Goal: Find specific page/section: Find specific page/section

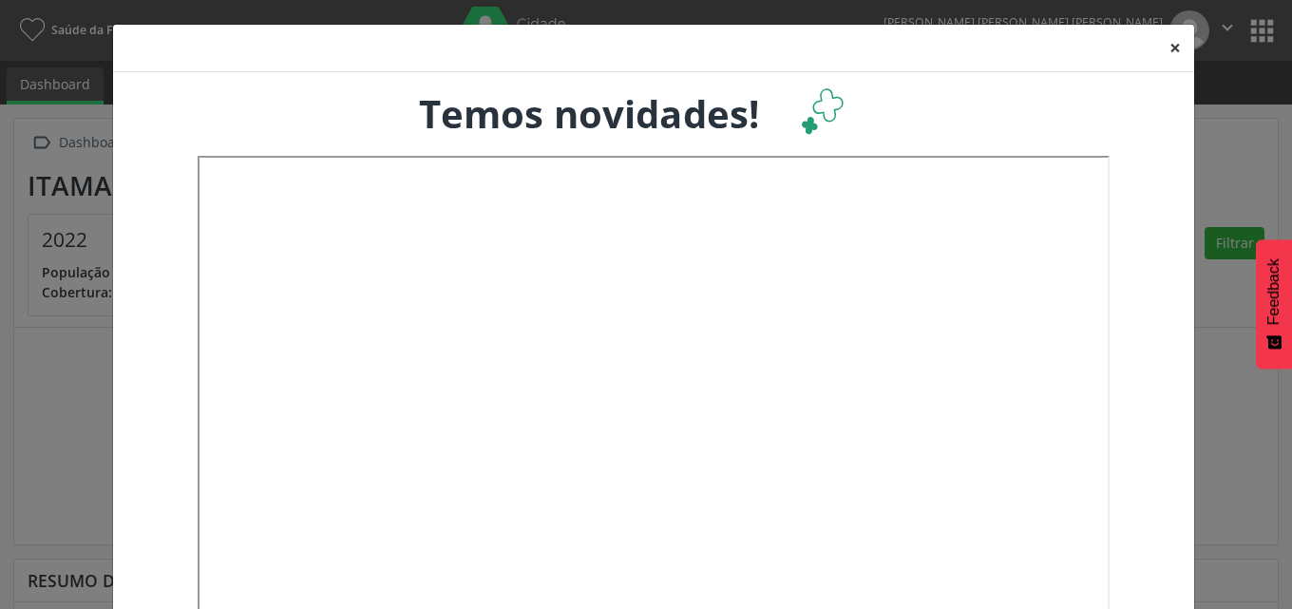
click at [1170, 46] on button "×" at bounding box center [1175, 48] width 38 height 47
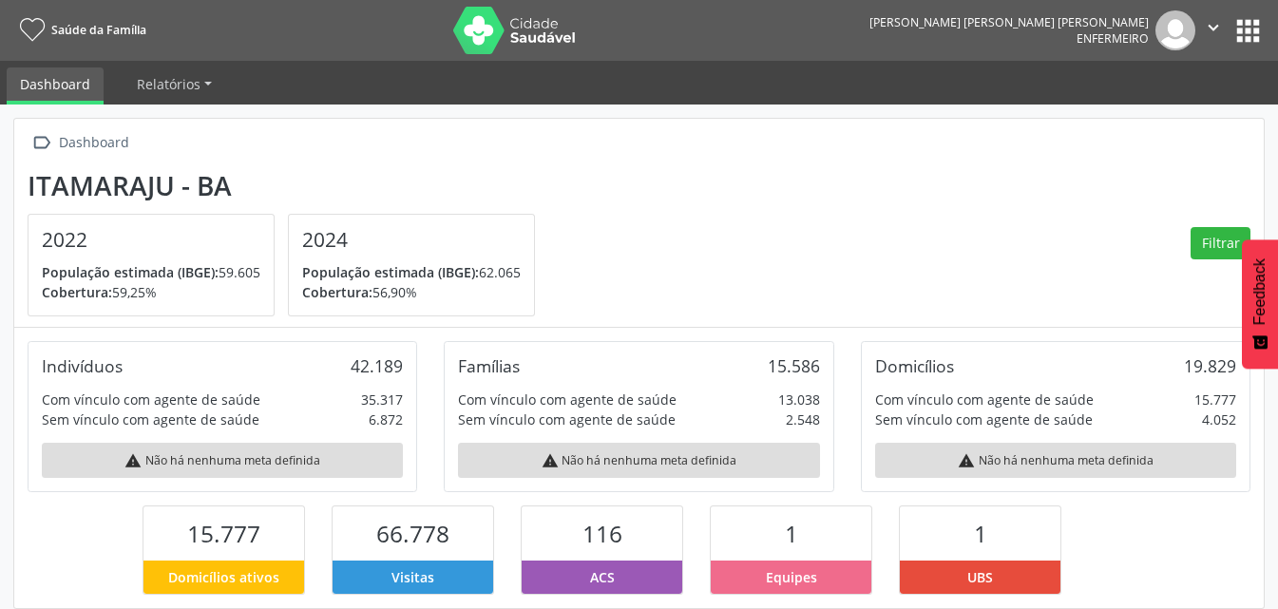
click at [1248, 31] on button "apps" at bounding box center [1247, 30] width 33 height 33
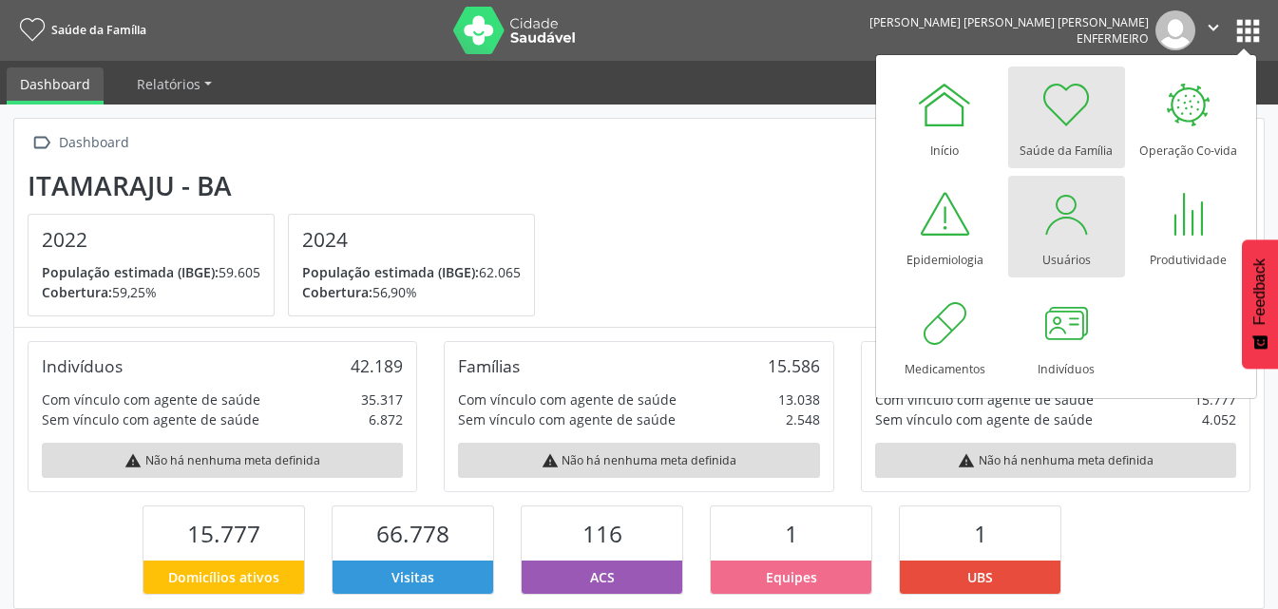
click at [1083, 214] on div at bounding box center [1065, 213] width 57 height 57
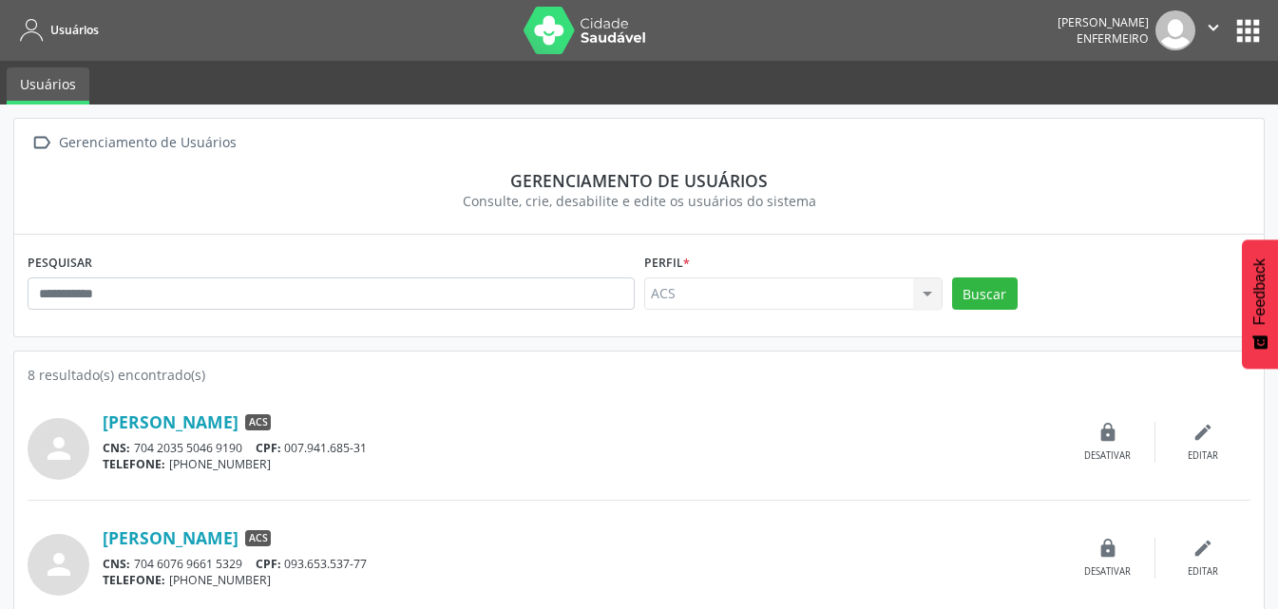
click at [1229, 28] on button "" at bounding box center [1213, 30] width 36 height 40
click at [1148, 39] on span "Enfermeiro" at bounding box center [1112, 38] width 72 height 16
click at [1249, 16] on button "apps" at bounding box center [1247, 30] width 33 height 33
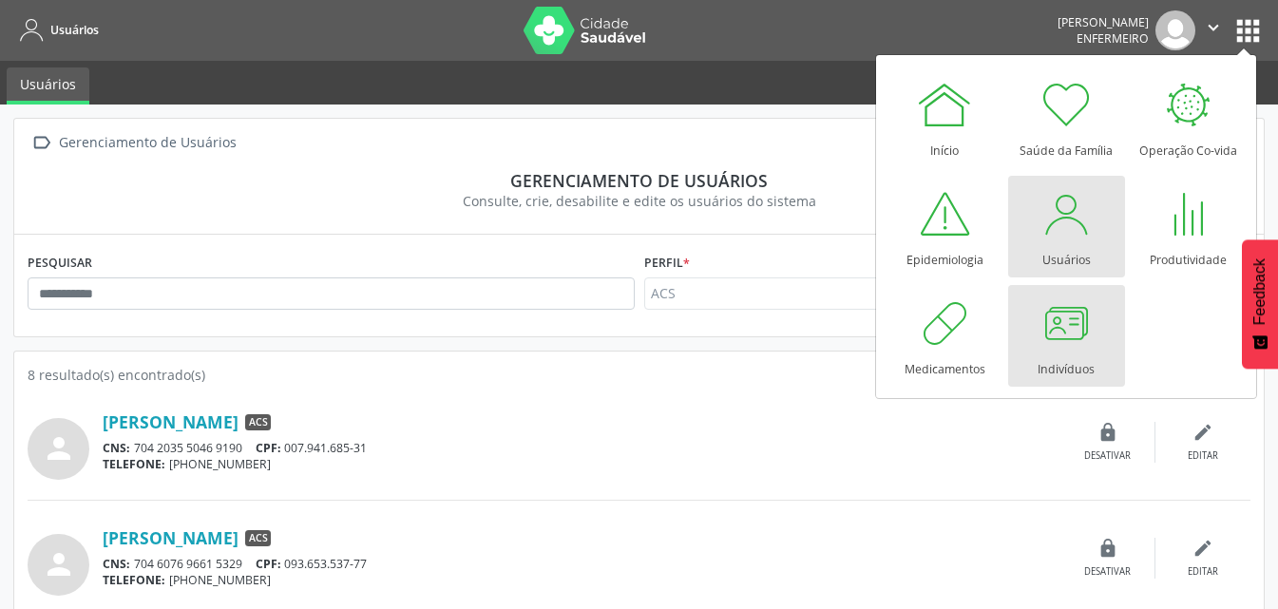
click at [1084, 328] on div at bounding box center [1065, 322] width 57 height 57
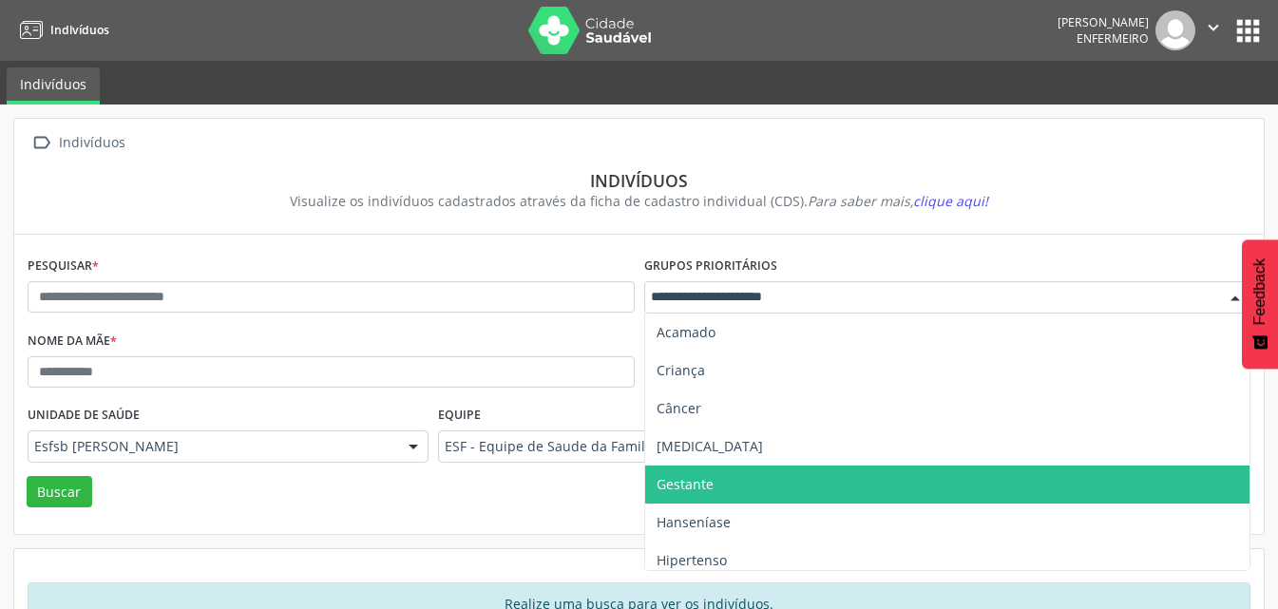
click at [740, 476] on span "Gestante" at bounding box center [947, 484] width 605 height 38
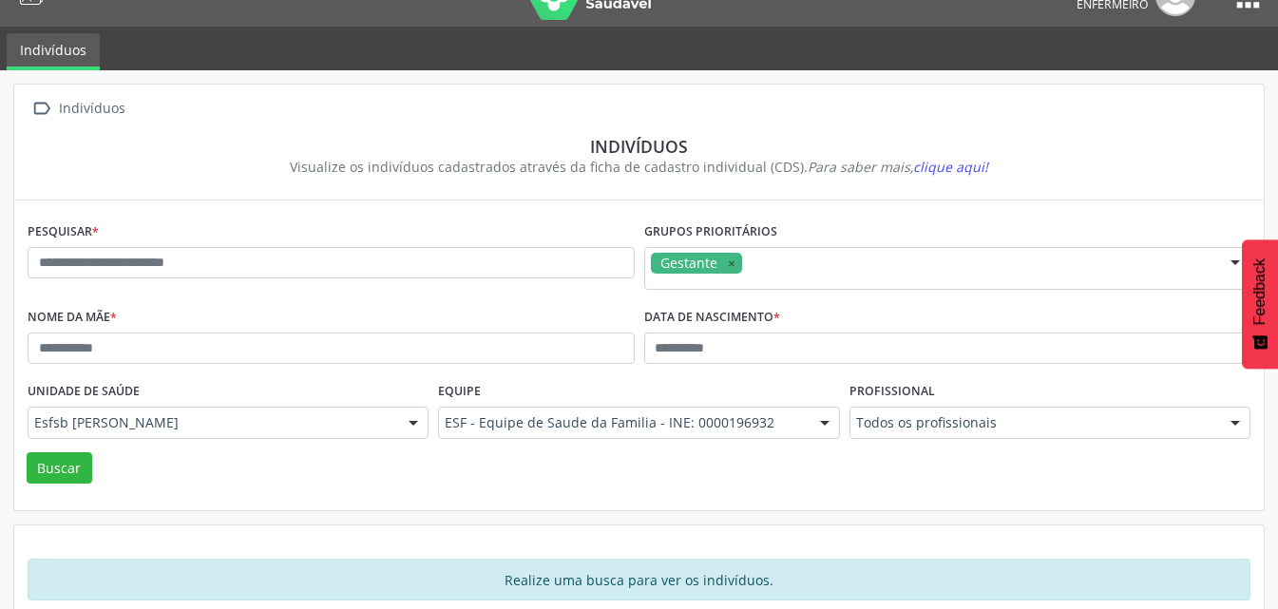
scroll to position [66, 0]
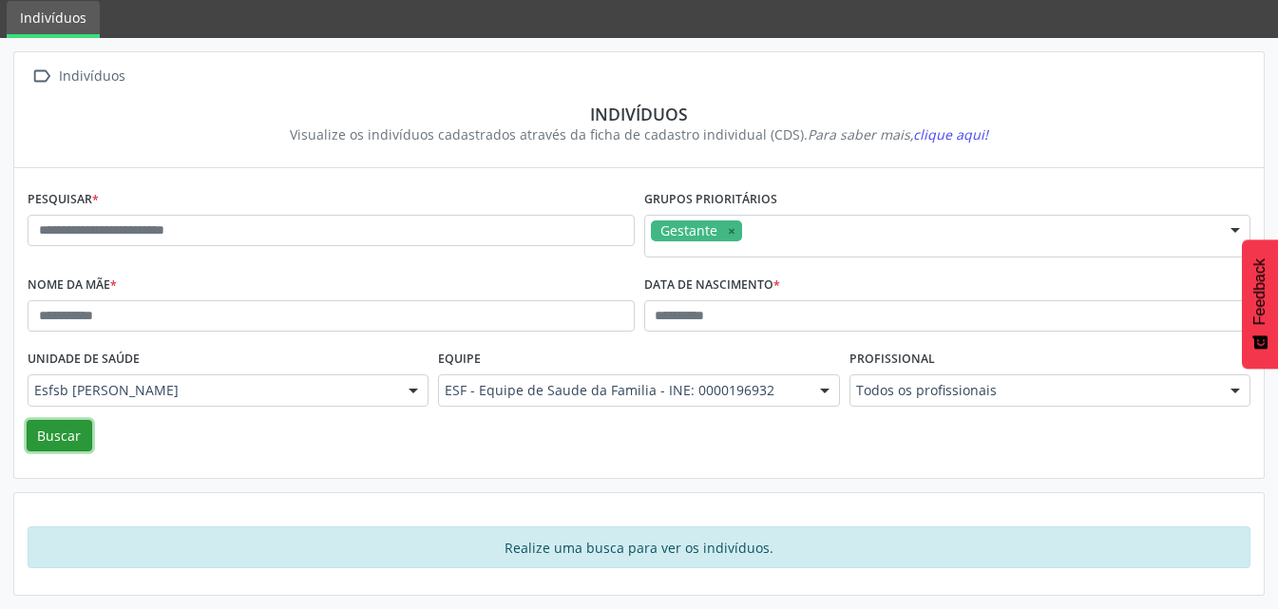
click at [60, 445] on button "Buscar" at bounding box center [60, 436] width 66 height 32
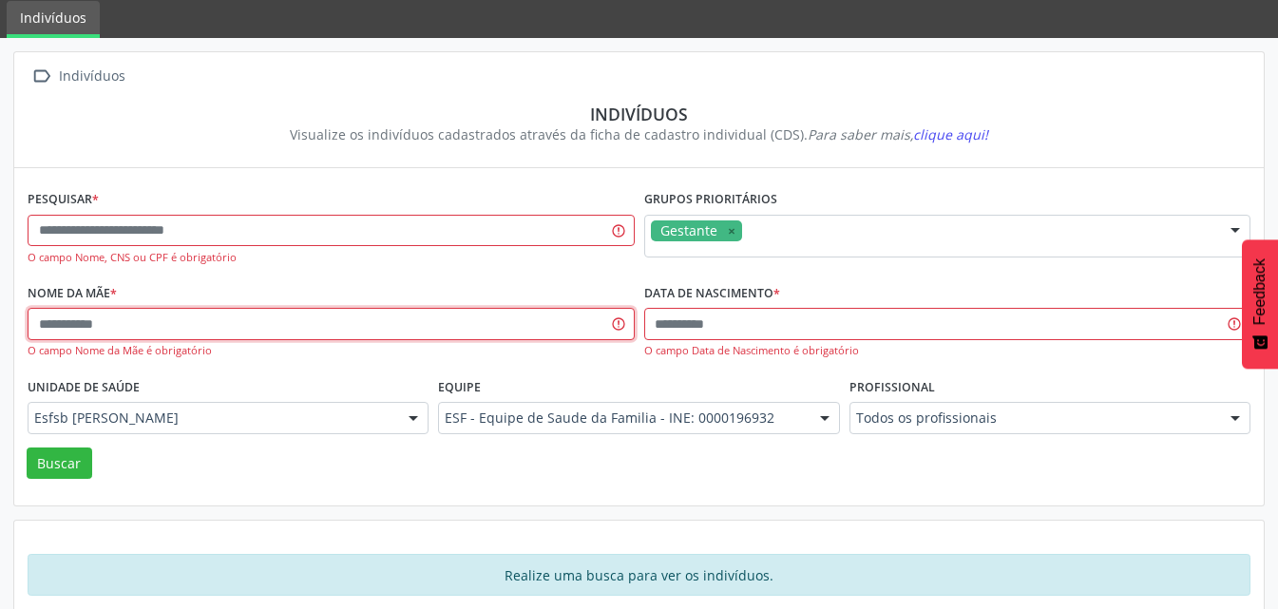
click at [101, 322] on input "text" at bounding box center [331, 324] width 607 height 32
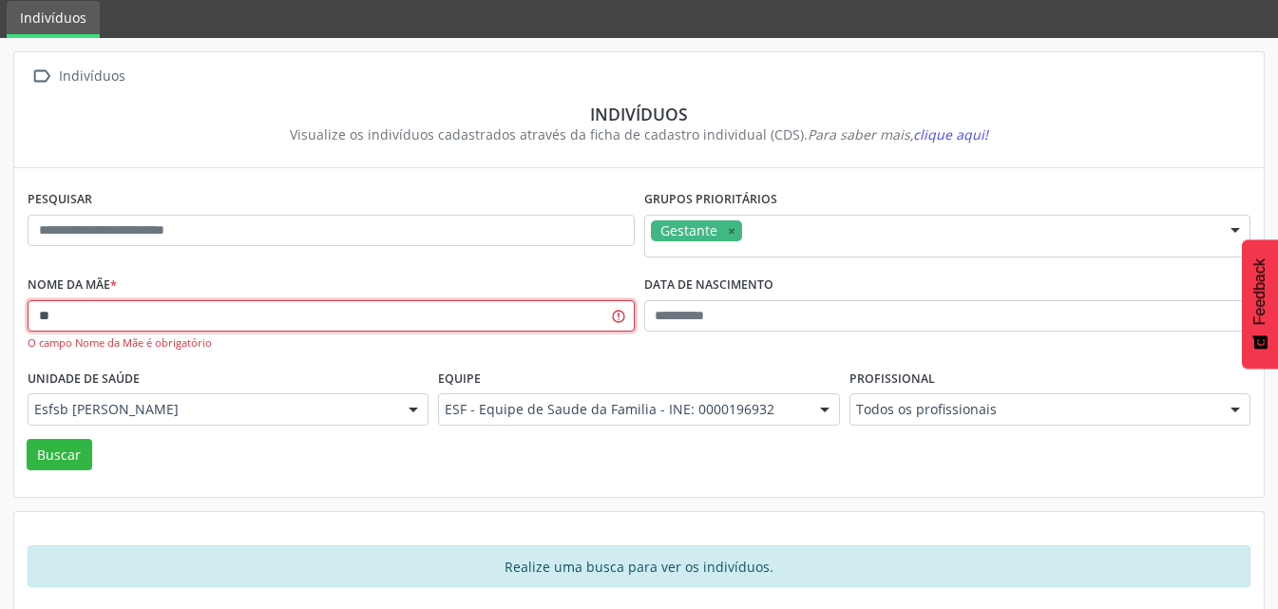
type input "*"
type input "******"
click at [27, 439] on button "Buscar" at bounding box center [60, 455] width 66 height 32
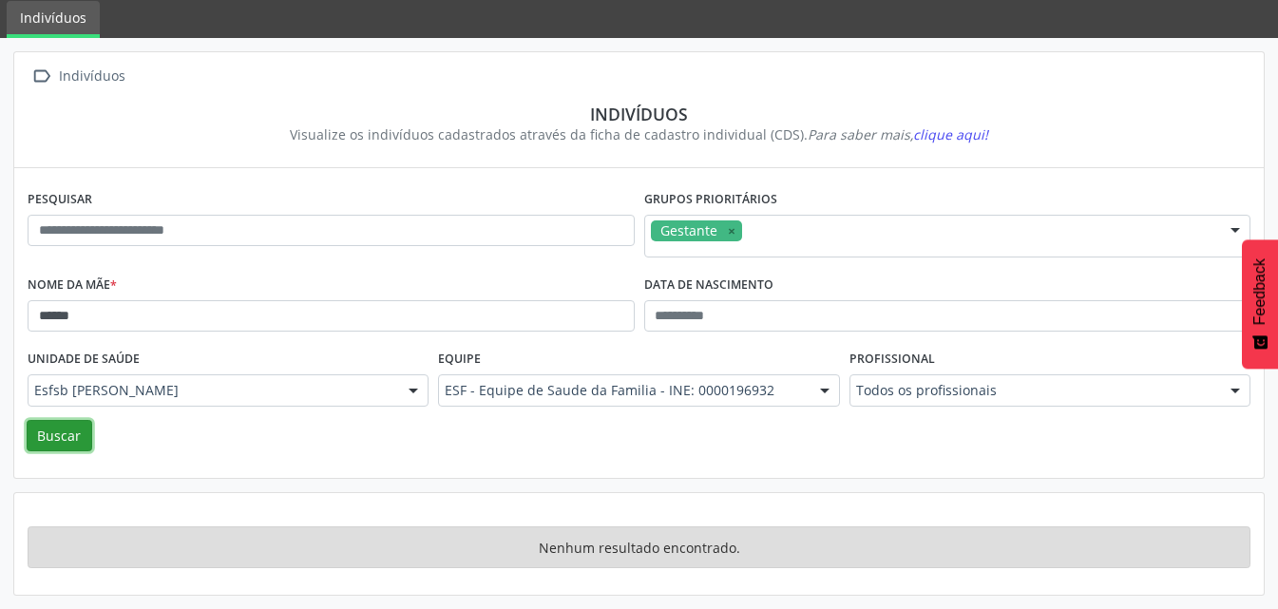
click at [66, 448] on button "Buscar" at bounding box center [60, 436] width 66 height 32
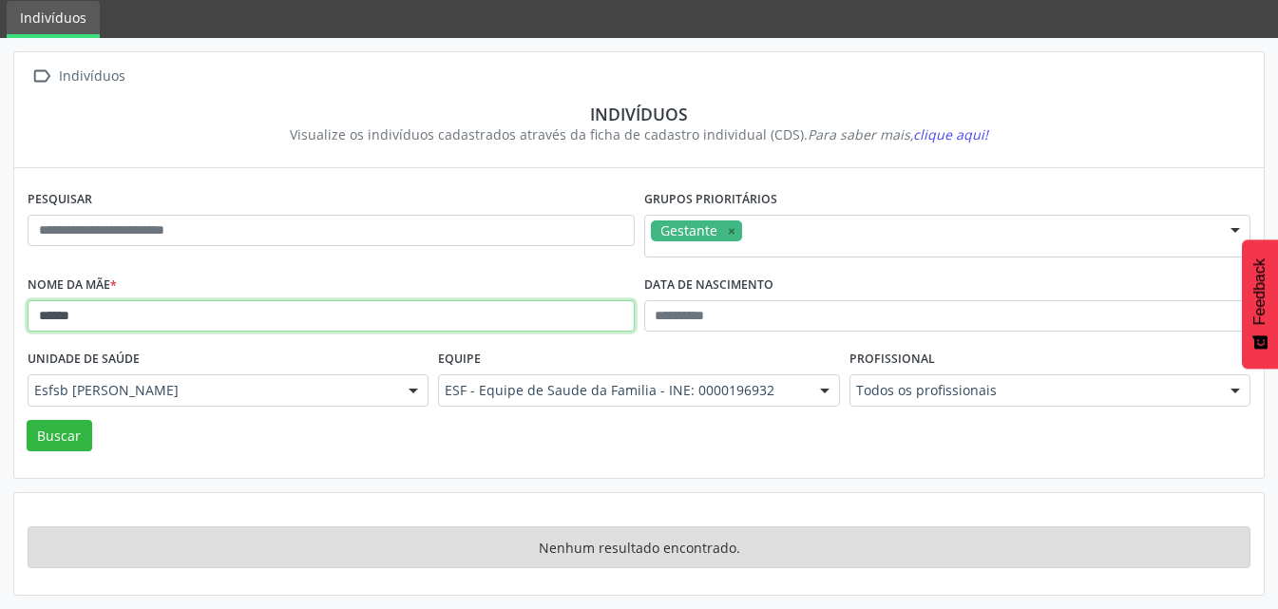
drag, startPoint x: 107, startPoint y: 322, endPoint x: 27, endPoint y: 321, distance: 80.8
click at [27, 321] on div "Nome da mãe * ******" at bounding box center [331, 308] width 617 height 74
